Goal: Book appointment/travel/reservation

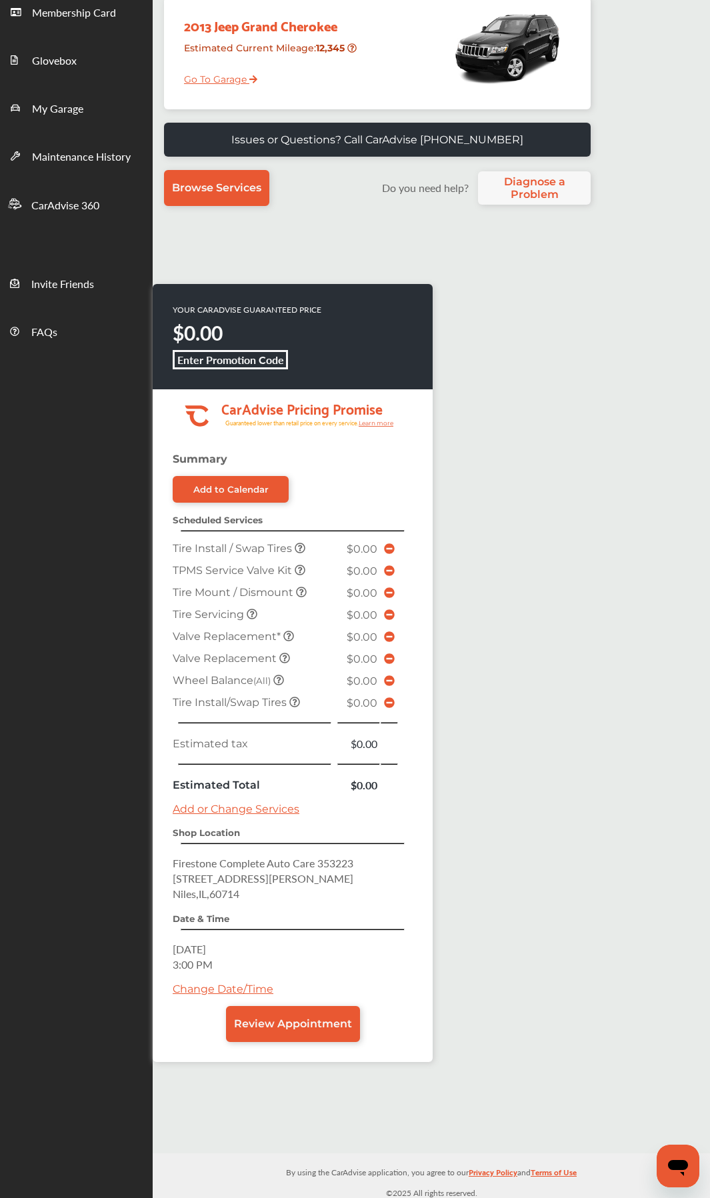
scroll to position [219, 0]
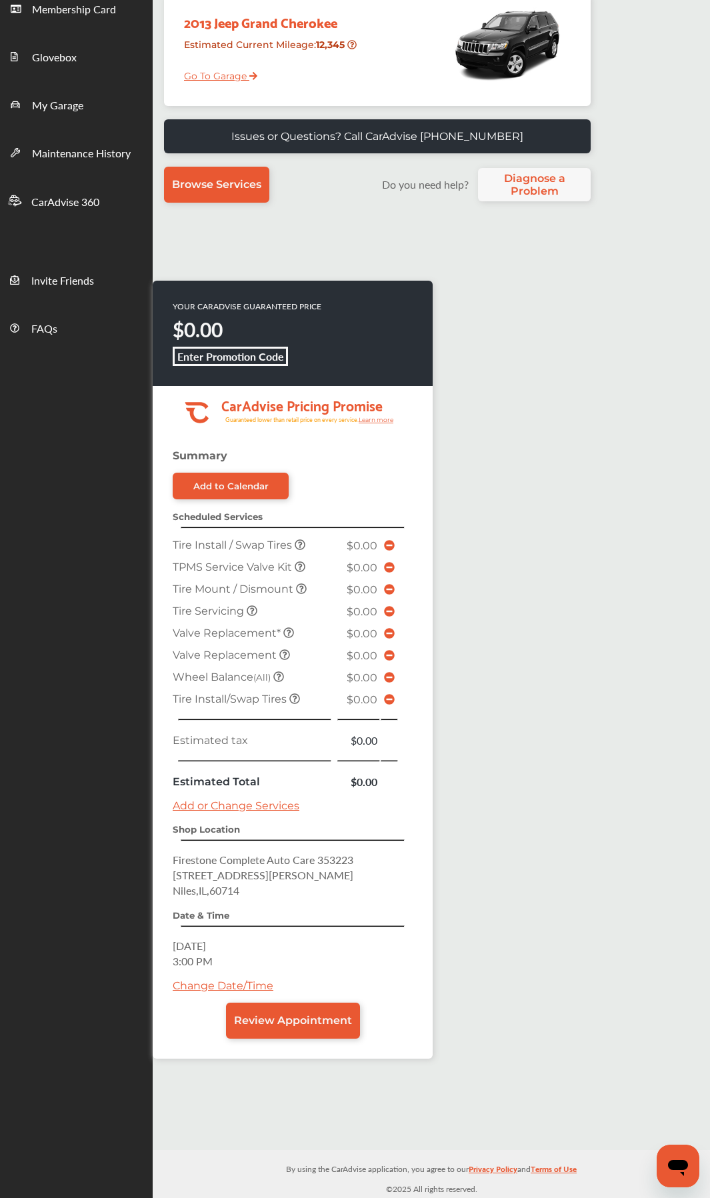
click at [244, 637] on link "Change Date/Time" at bounding box center [223, 986] width 101 height 13
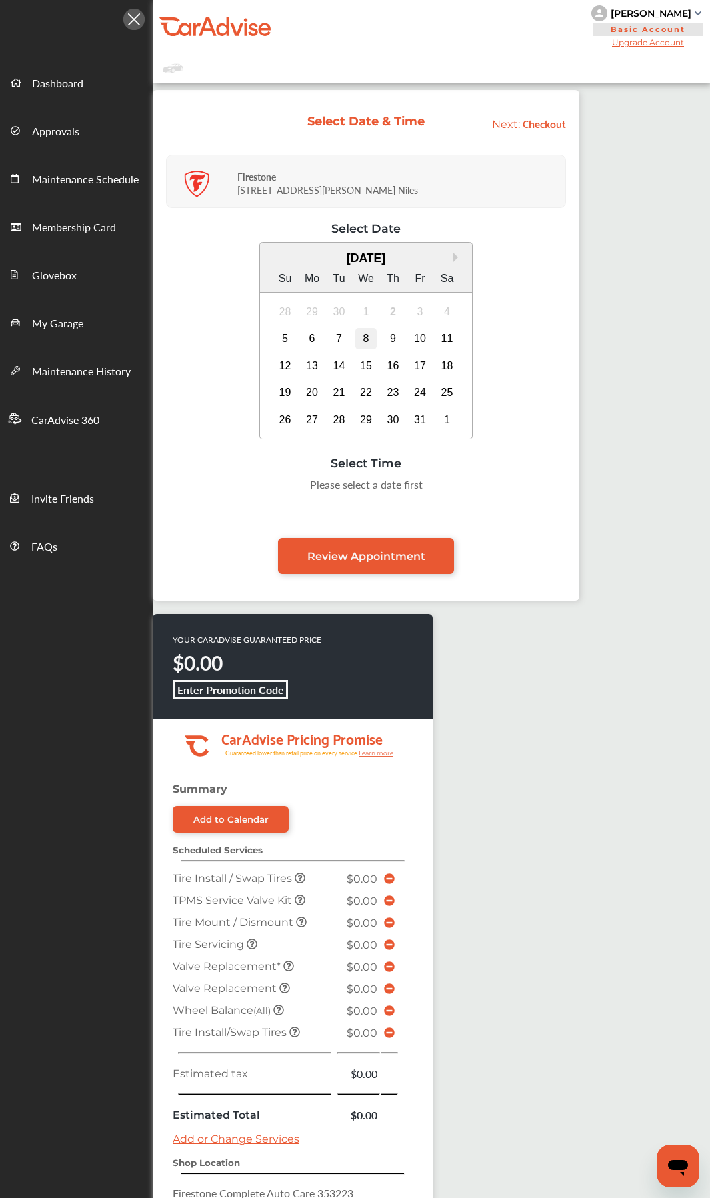
click at [366, 344] on div "8" at bounding box center [365, 338] width 21 height 21
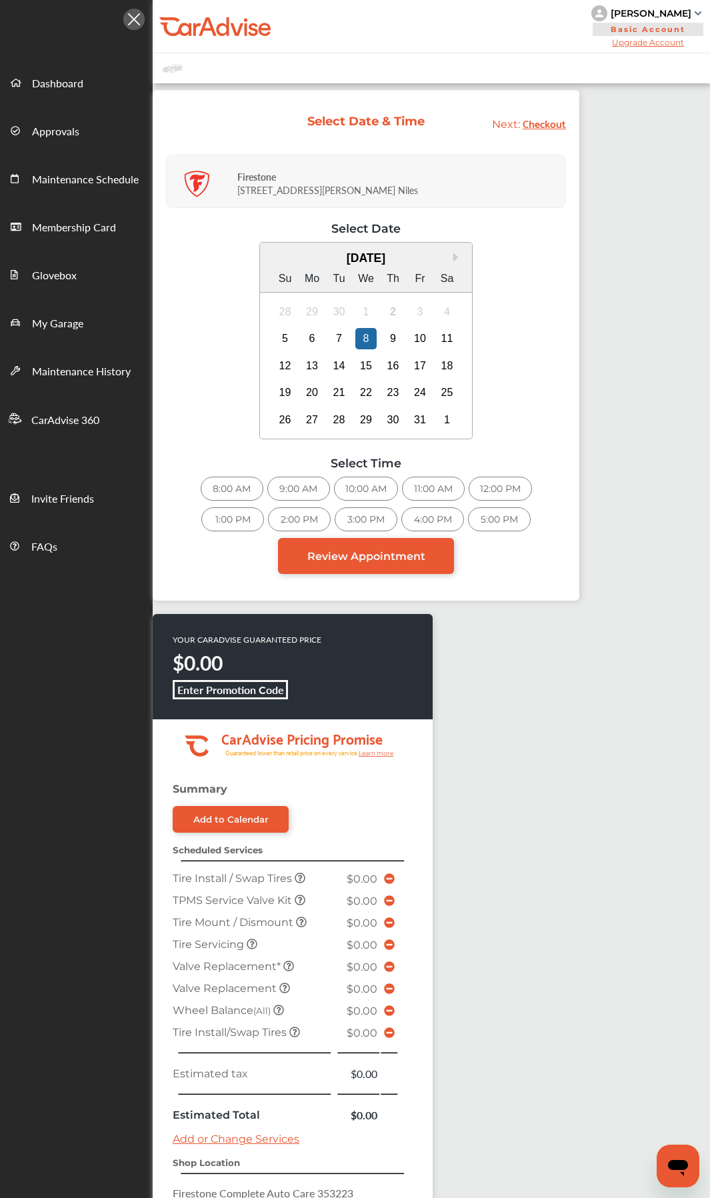
click at [379, 493] on div "10:00 AM" at bounding box center [366, 489] width 64 height 24
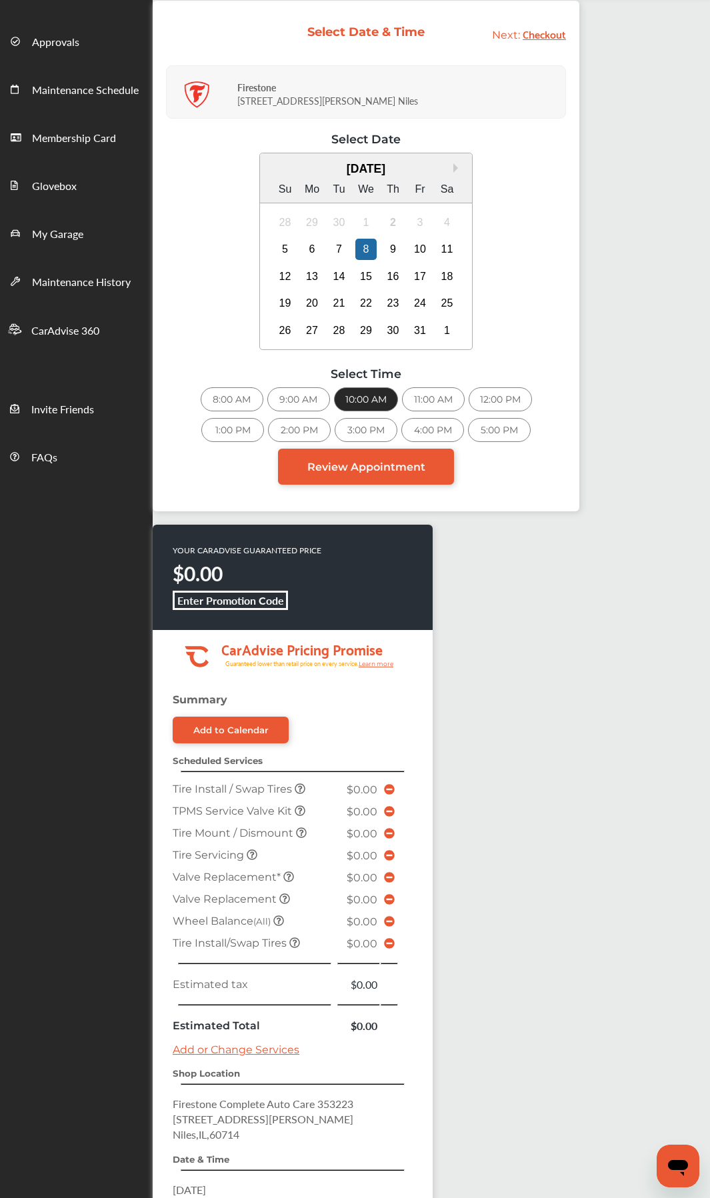
scroll to position [262, 0]
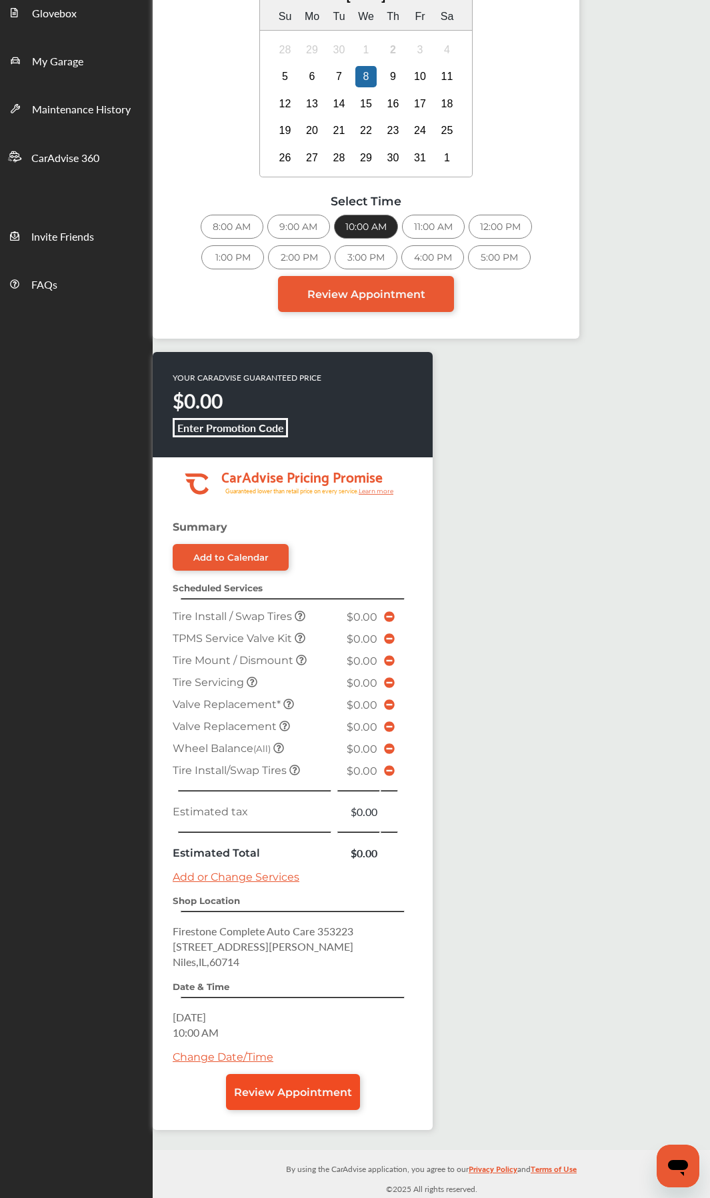
click at [304, 637] on link "Review Appointment" at bounding box center [293, 1092] width 134 height 36
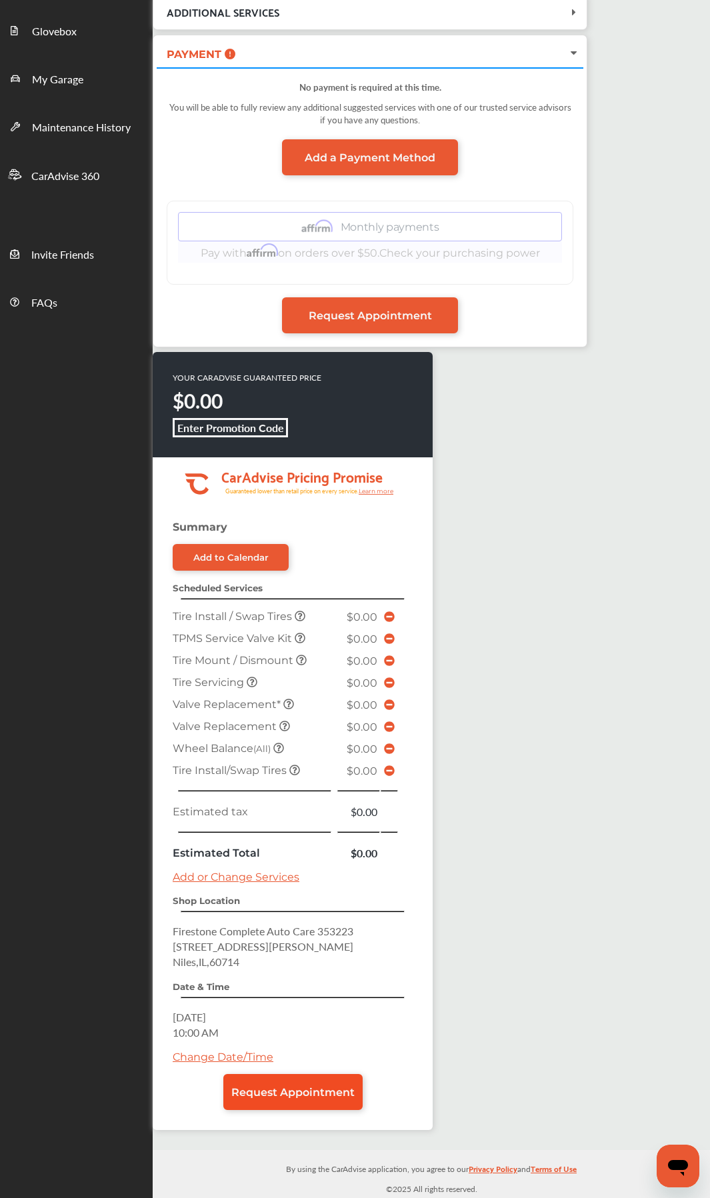
click at [321, 637] on link "Request Appointment" at bounding box center [292, 1092] width 139 height 36
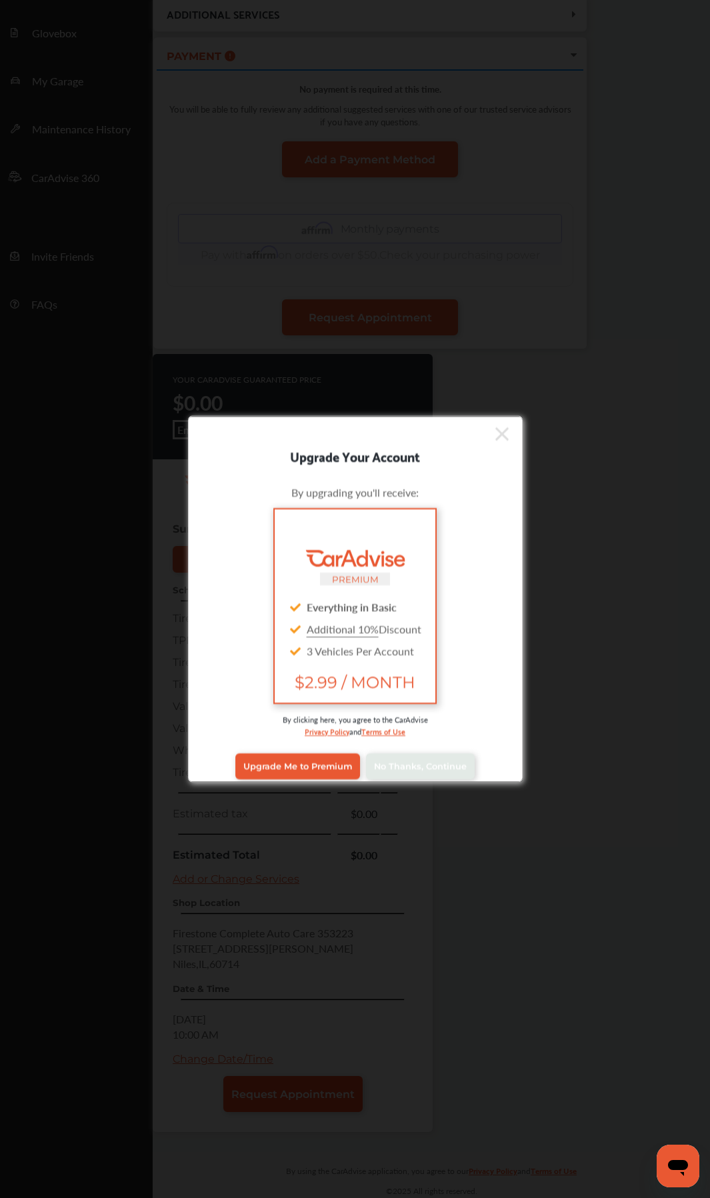
scroll to position [244, 0]
click at [413, 637] on link "No Thanks, Continue" at bounding box center [420, 765] width 109 height 25
